Goal: Task Accomplishment & Management: Use online tool/utility

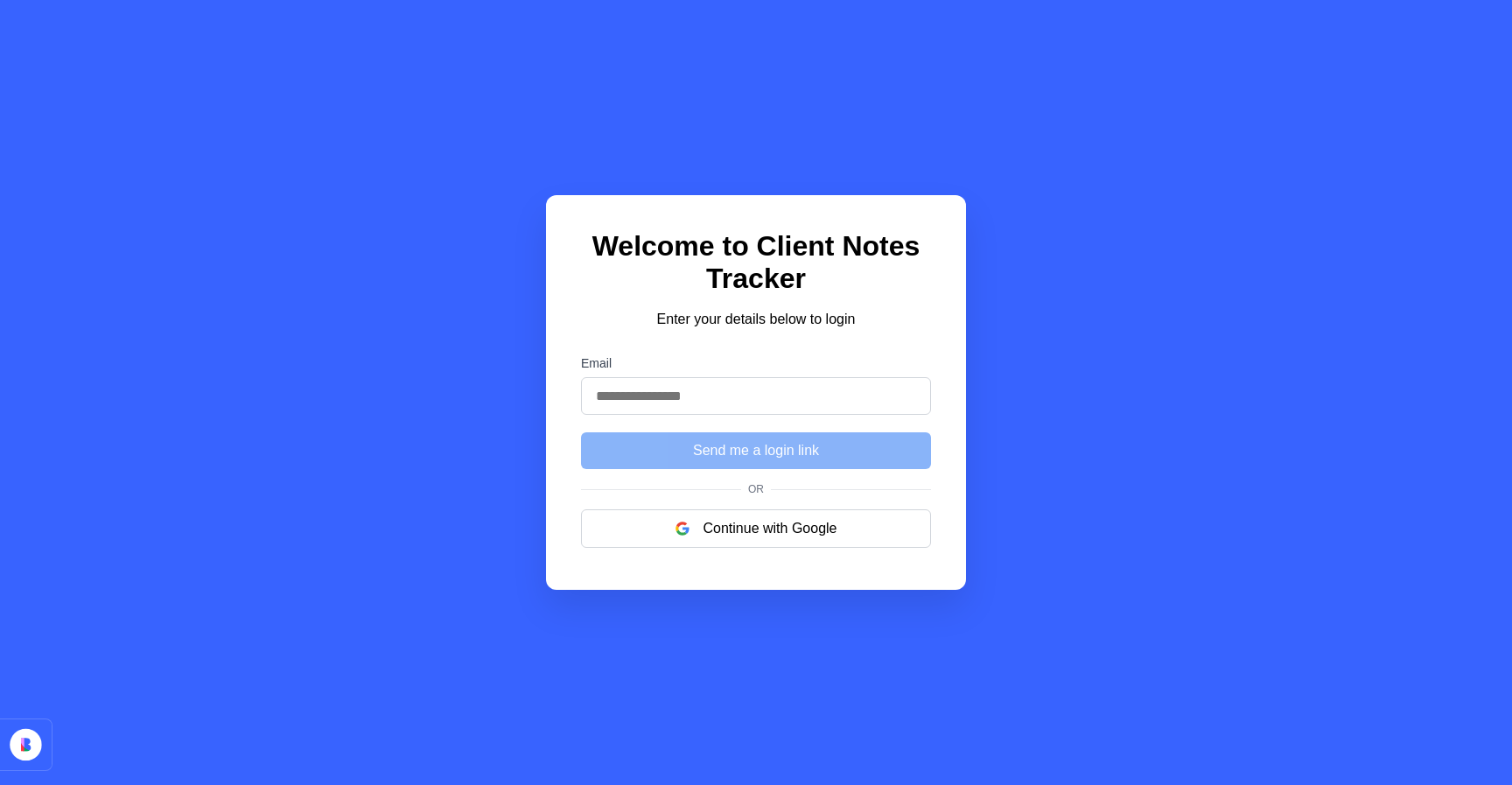
click at [696, 406] on input "Email" at bounding box center [756, 396] width 350 height 38
click at [27, 750] on icon at bounding box center [28, 749] width 11 height 13
click at [760, 522] on button "Continue with Google" at bounding box center [756, 528] width 350 height 39
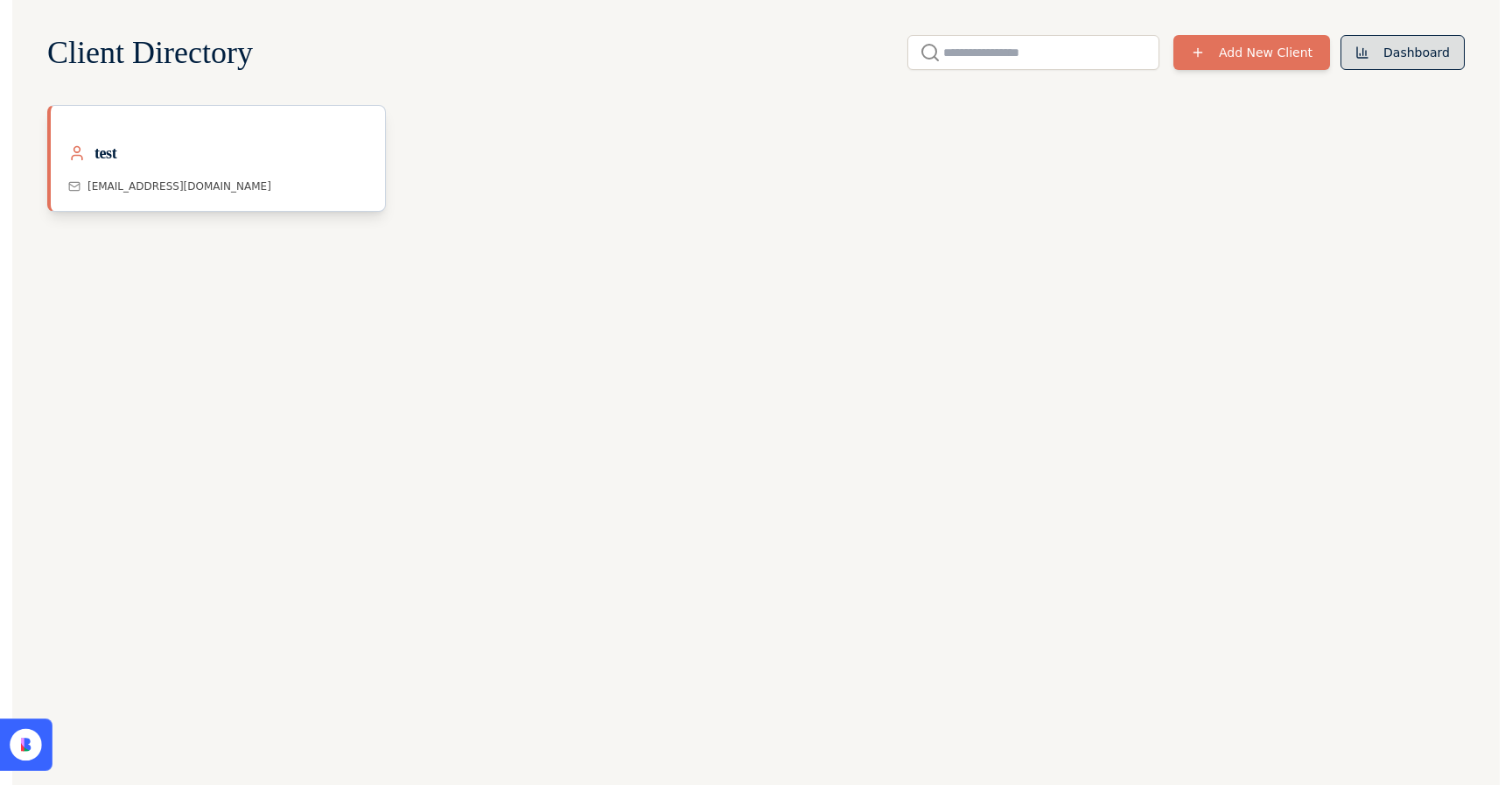
click at [1407, 35] on button "Dashboard" at bounding box center [1403, 52] width 125 height 35
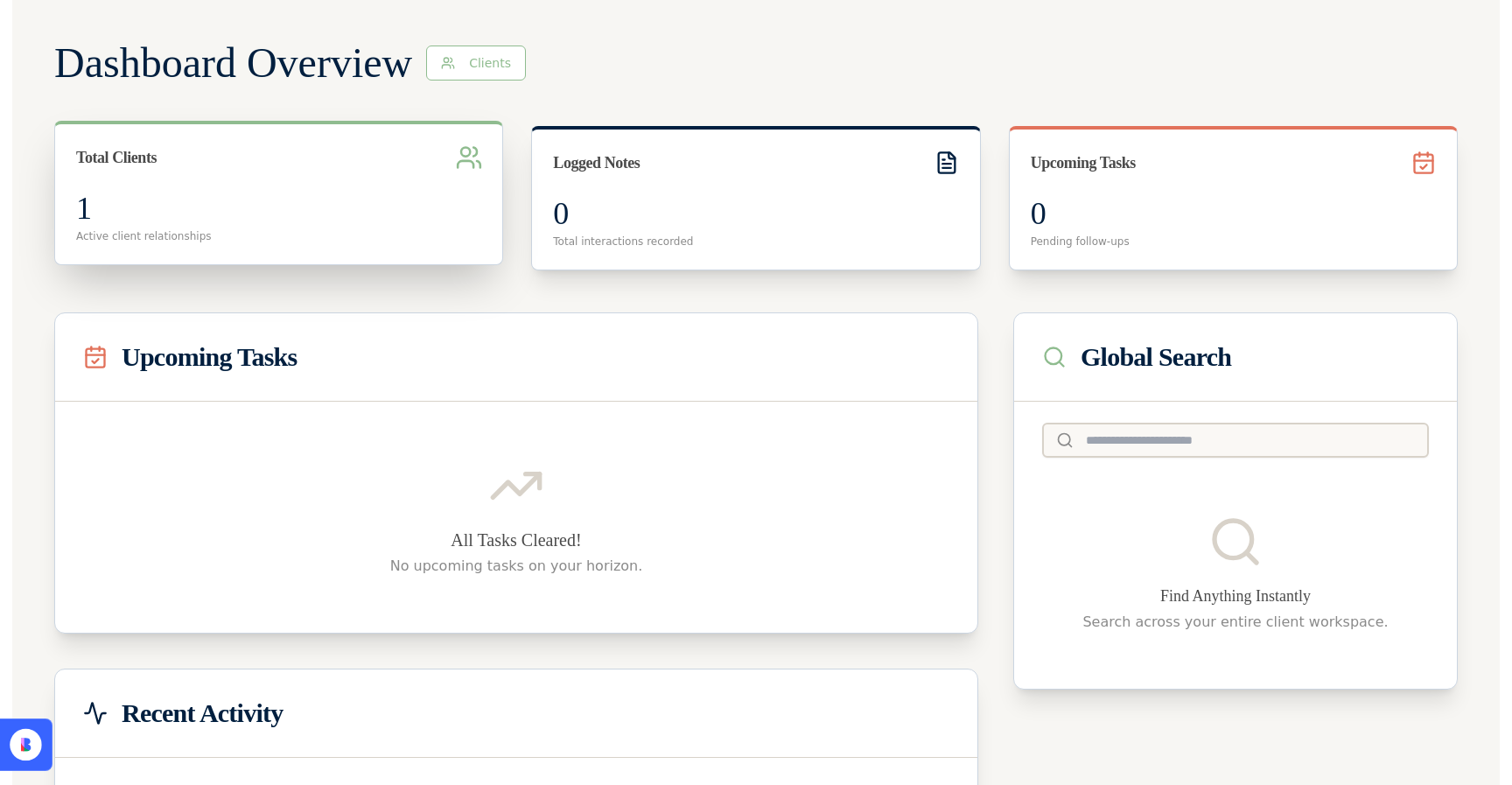
click at [276, 191] on div "1" at bounding box center [279, 208] width 405 height 35
click at [192, 192] on div "1" at bounding box center [279, 208] width 405 height 35
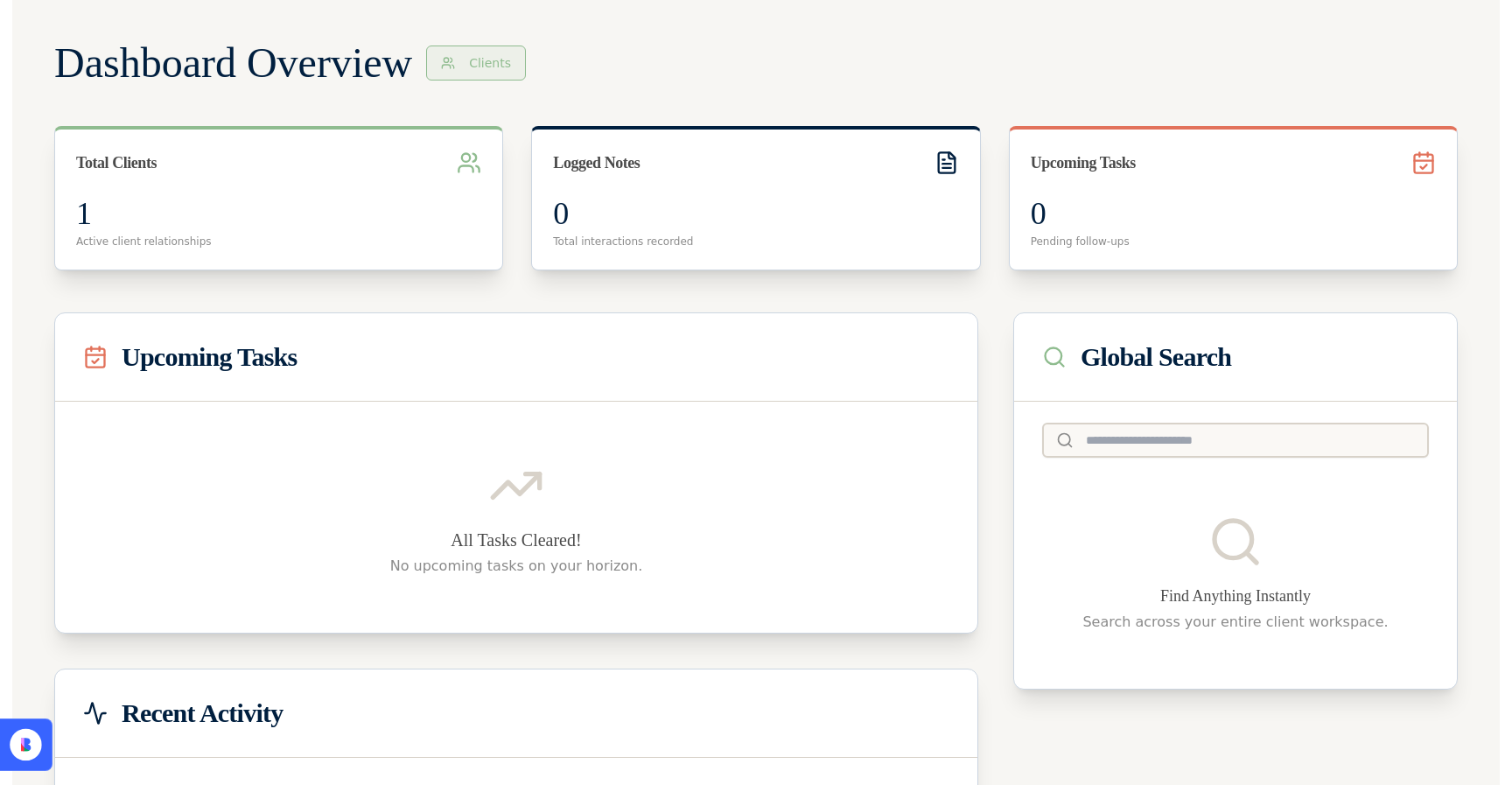
click at [501, 57] on button "Clients" at bounding box center [475, 63] width 100 height 35
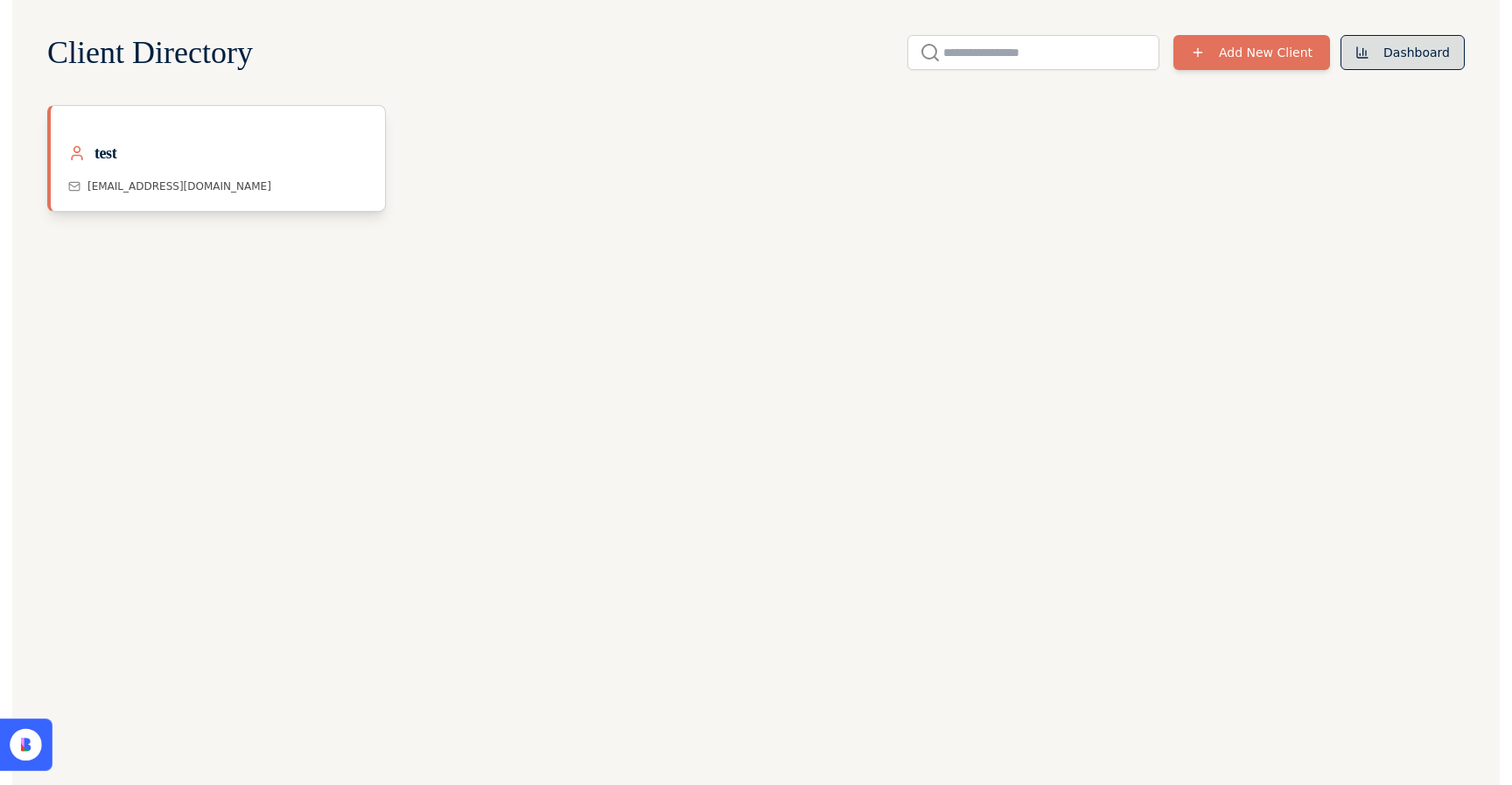
click at [1376, 55] on button "Dashboard" at bounding box center [1403, 52] width 125 height 35
